Goal: Information Seeking & Learning: Learn about a topic

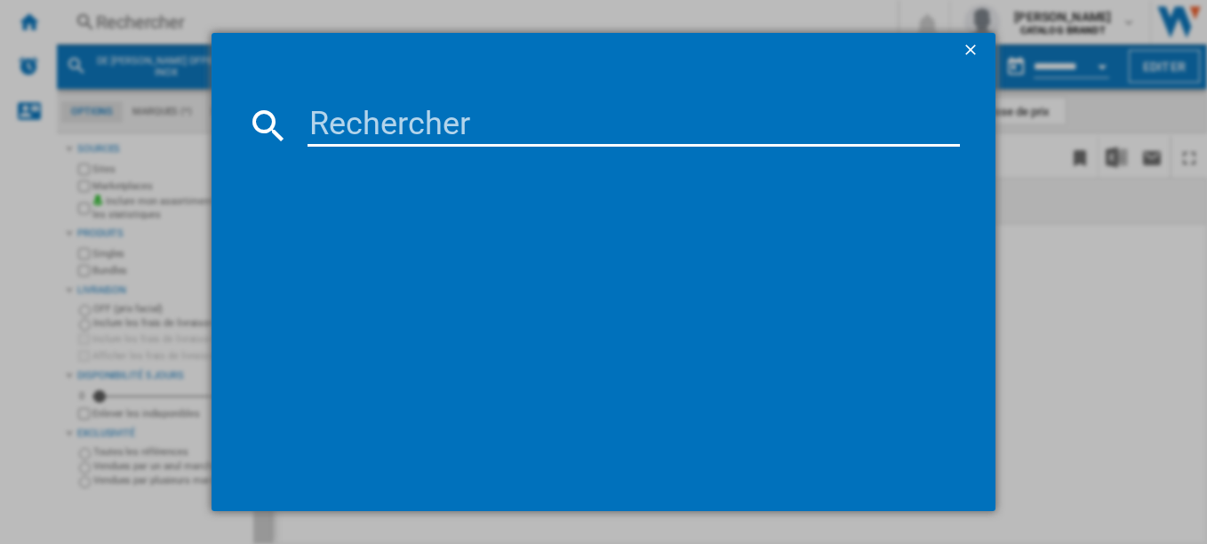
type input "SPI4361B"
click at [374, 115] on input "SPI4361B" at bounding box center [633, 125] width 653 height 43
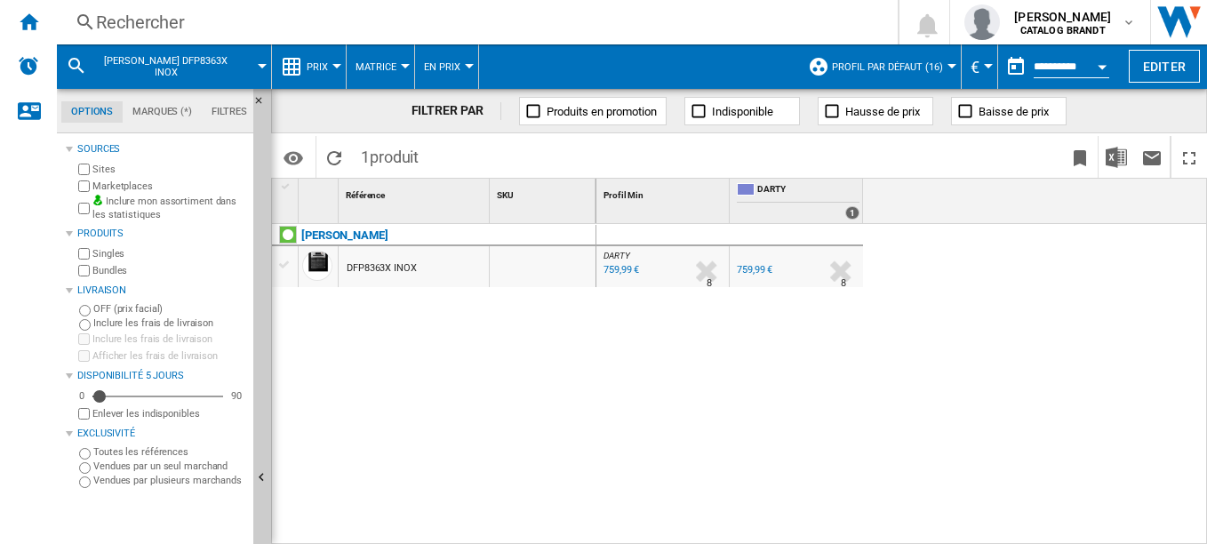
click at [149, 19] on div "Rechercher" at bounding box center [473, 22] width 755 height 25
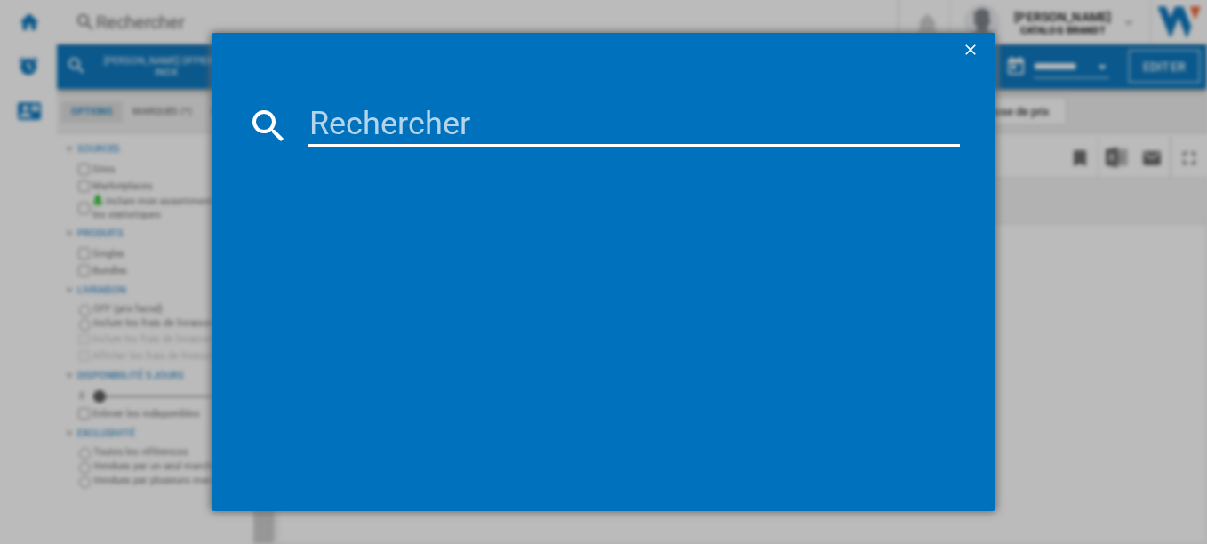
click at [360, 127] on input at bounding box center [633, 125] width 653 height 43
paste input "SPI4361B"
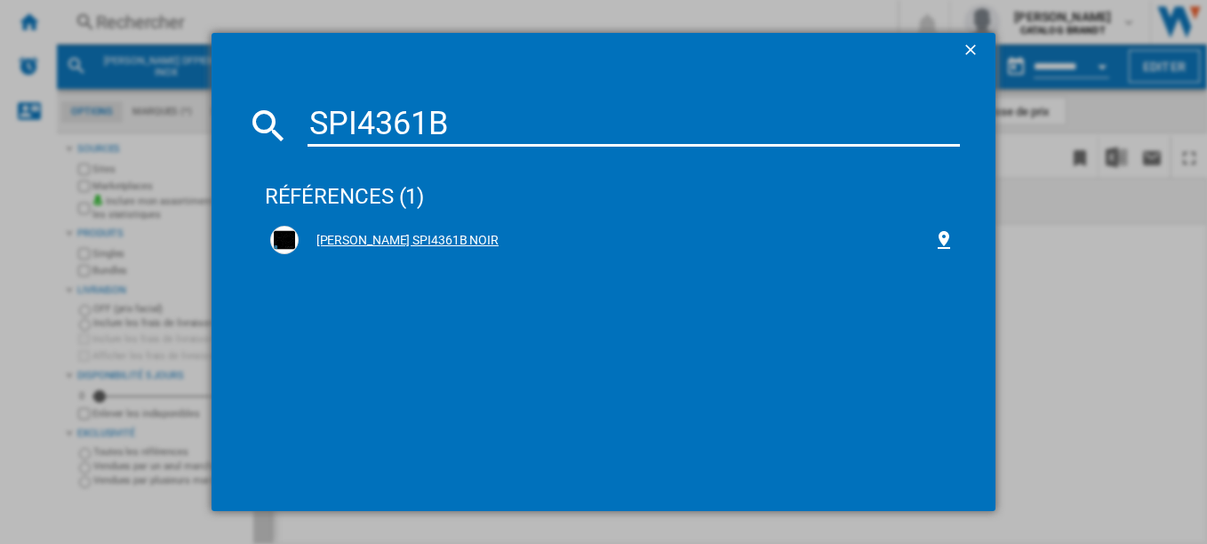
type input "SPI4361B"
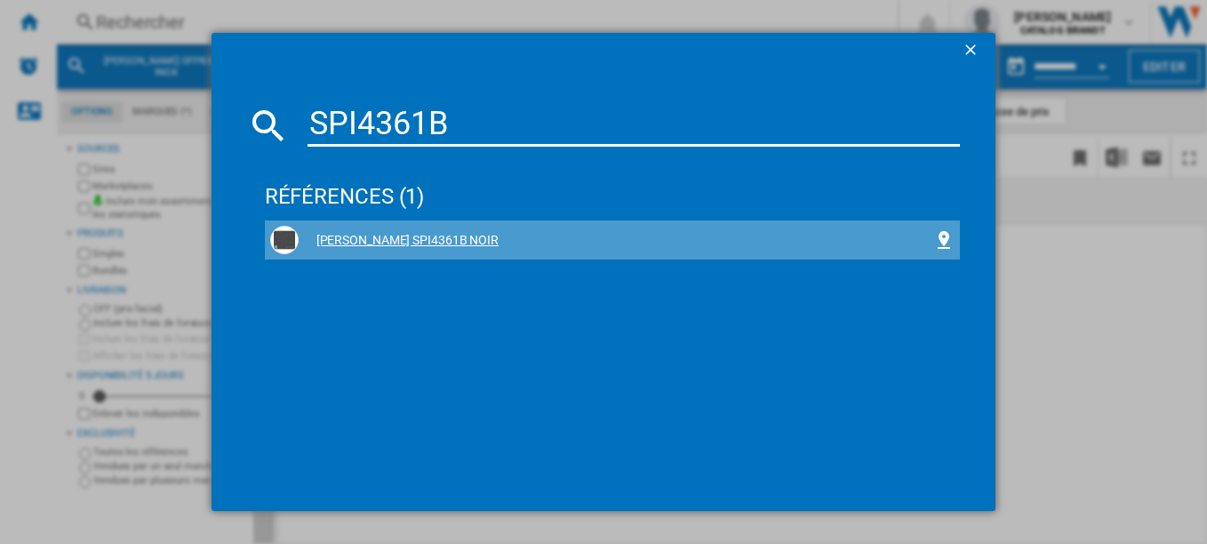
click at [374, 242] on div "SAUTER SPI4361B NOIR" at bounding box center [616, 241] width 635 height 18
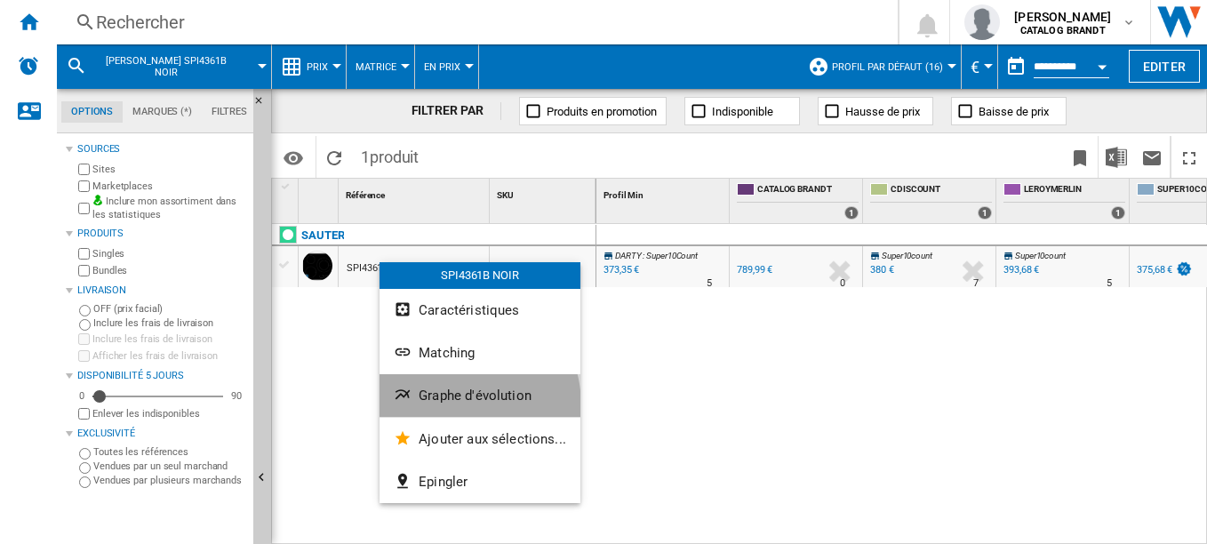
click at [456, 404] on button "Graphe d'évolution" at bounding box center [479, 395] width 201 height 43
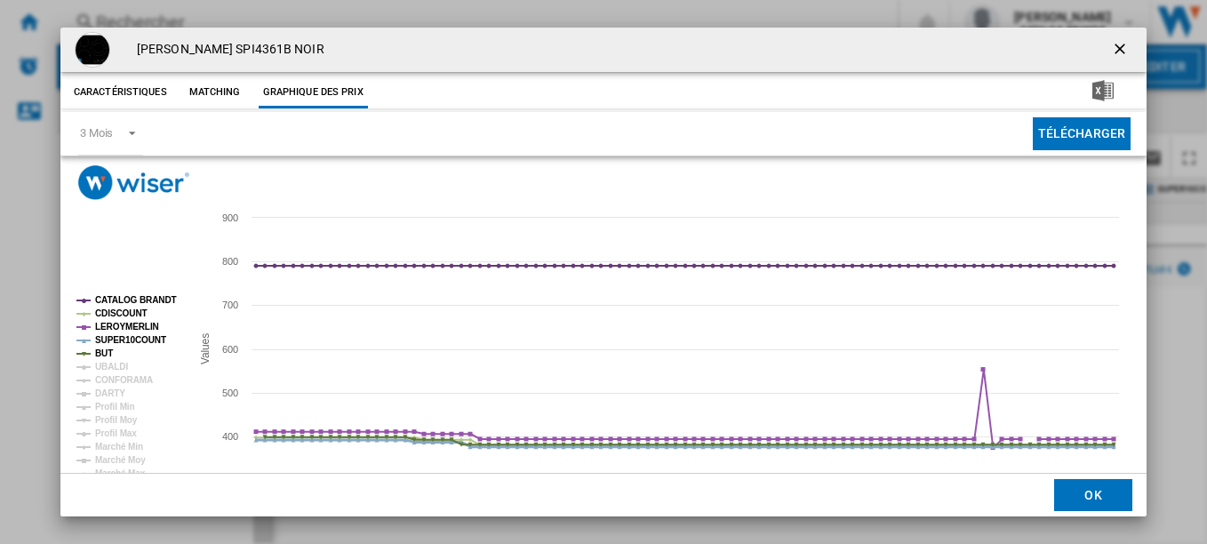
click at [131, 341] on tspan "SUPER10COUNT" at bounding box center [130, 340] width 71 height 10
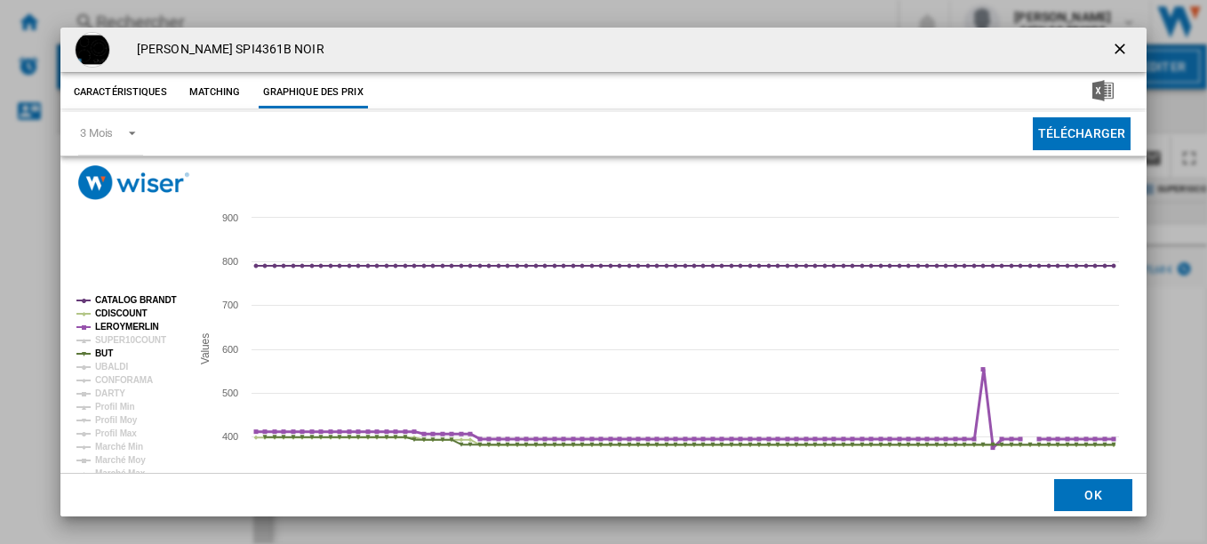
click at [120, 322] on tspan "LEROYMERLIN" at bounding box center [127, 327] width 64 height 10
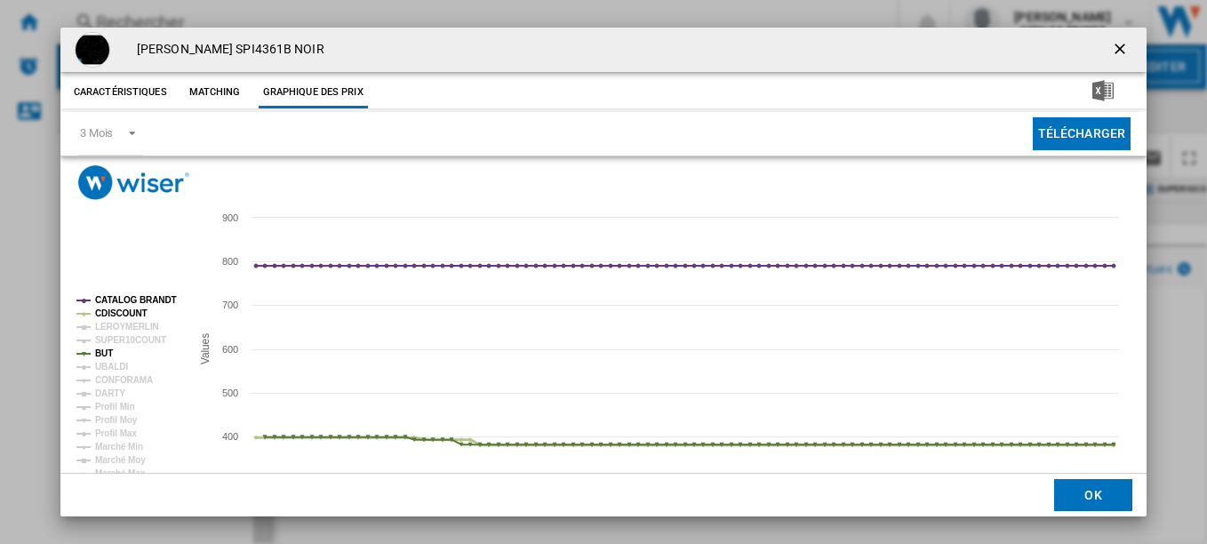
click at [112, 308] on tspan "CDISCOUNT" at bounding box center [121, 313] width 52 height 10
click at [115, 296] on tspan "CATALOG BRANDT" at bounding box center [136, 300] width 82 height 10
